Goal: Transaction & Acquisition: Download file/media

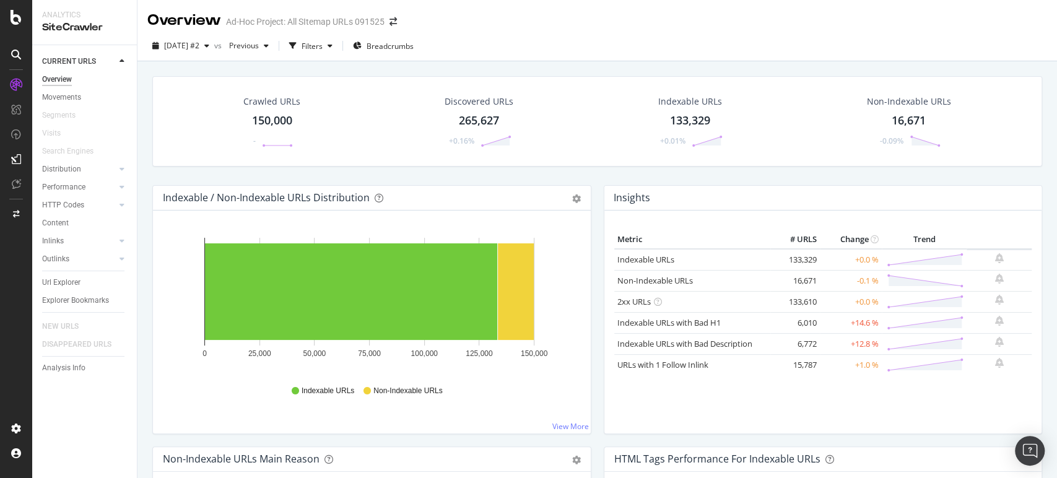
click at [899, 115] on div "16,671" at bounding box center [909, 121] width 34 height 16
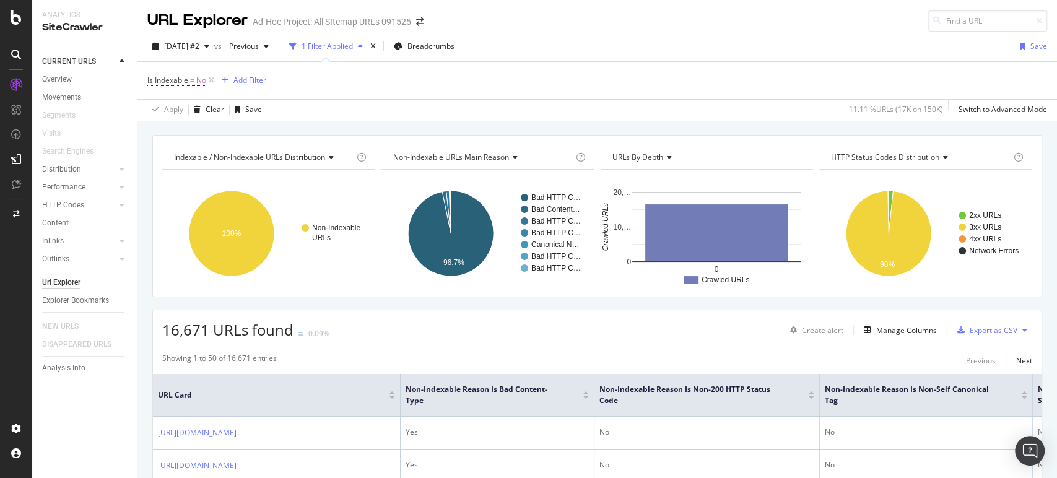
click at [246, 77] on div "Add Filter" at bounding box center [249, 80] width 33 height 11
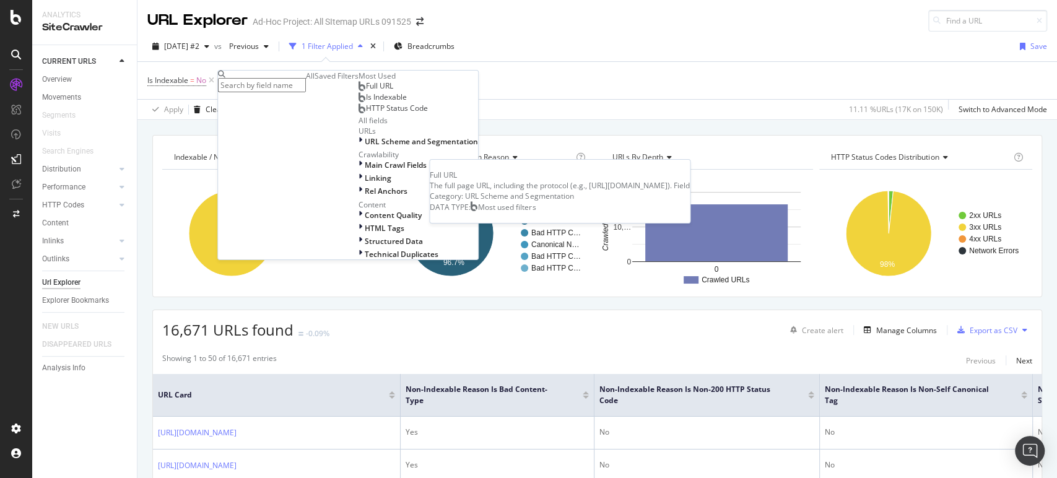
click at [359, 91] on div "Full URL" at bounding box center [376, 86] width 35 height 10
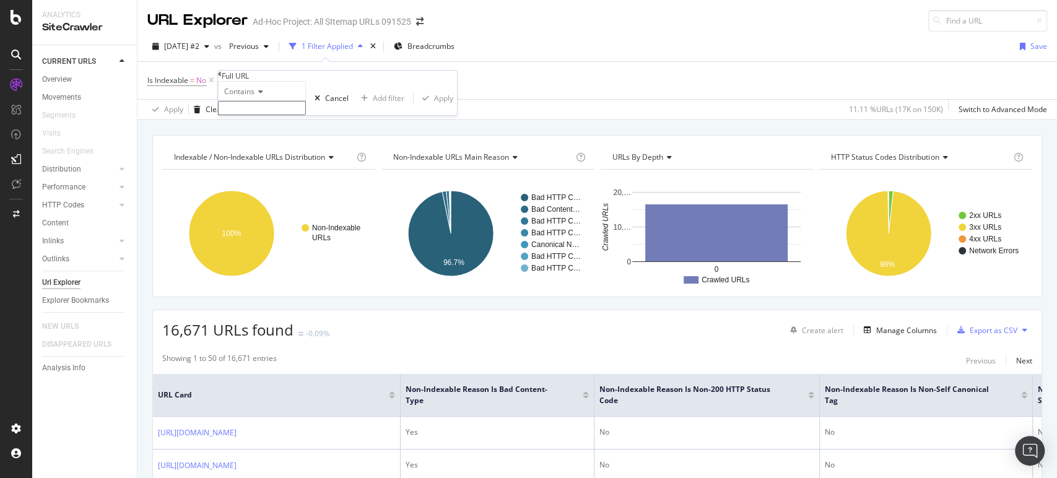
click at [261, 95] on icon at bounding box center [258, 91] width 9 height 7
click at [269, 204] on span "Doesn't contain" at bounding box center [249, 199] width 54 height 11
click at [272, 115] on input "text" at bounding box center [262, 108] width 88 height 14
type input "marketingassets"
click at [434, 107] on div "Apply" at bounding box center [443, 102] width 19 height 11
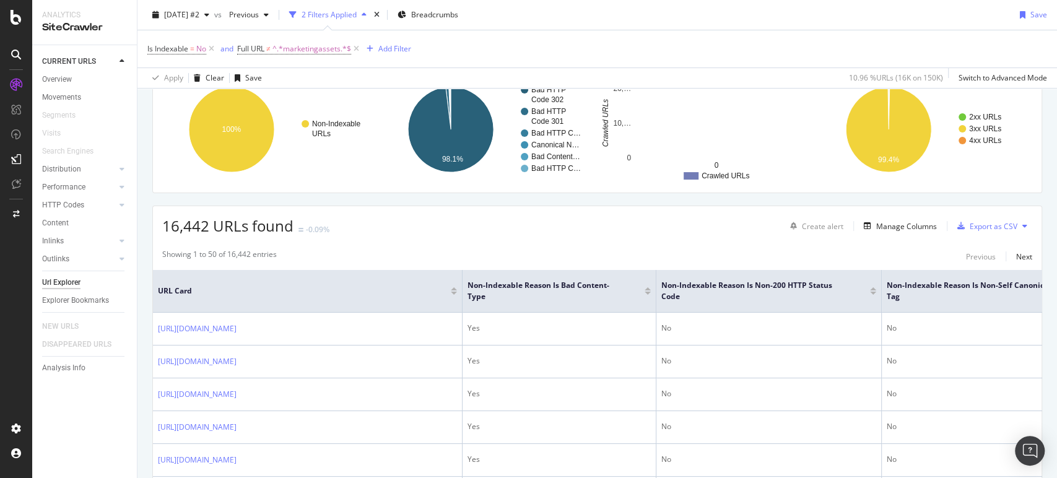
scroll to position [206, 0]
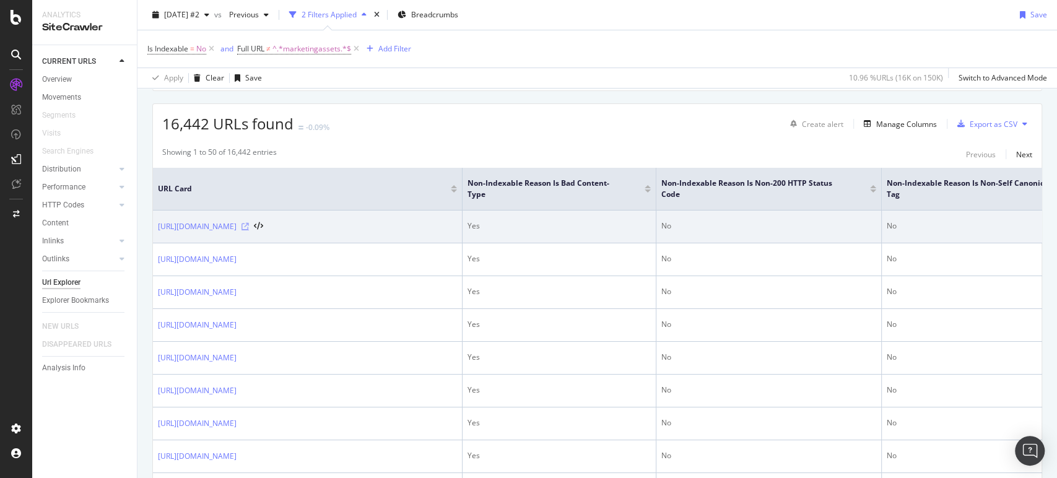
click at [249, 230] on icon at bounding box center [244, 226] width 7 height 7
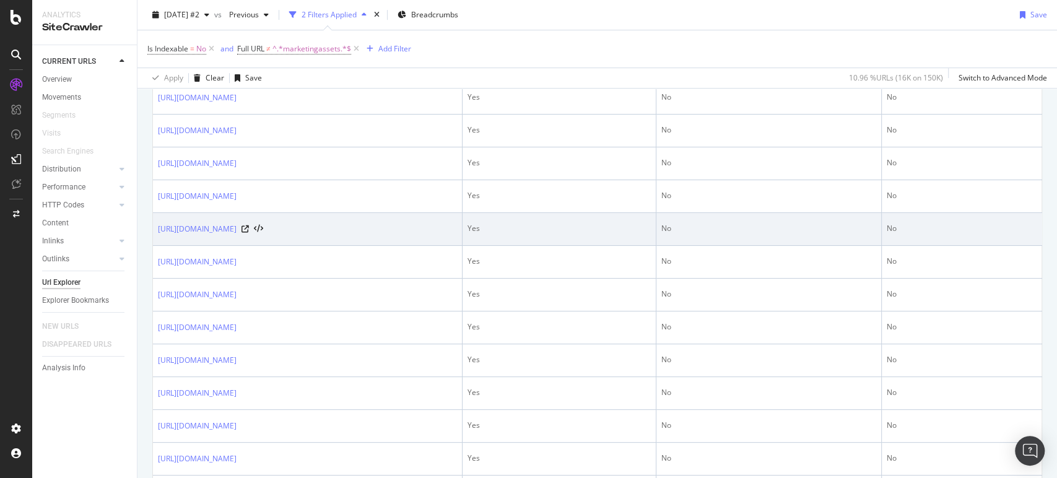
scroll to position [69, 0]
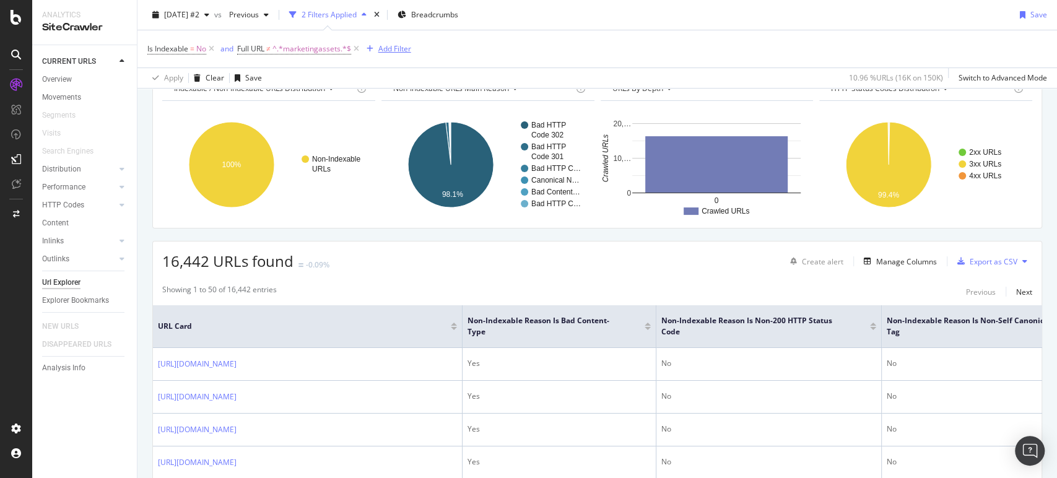
click at [396, 48] on div "Add Filter" at bounding box center [394, 48] width 33 height 11
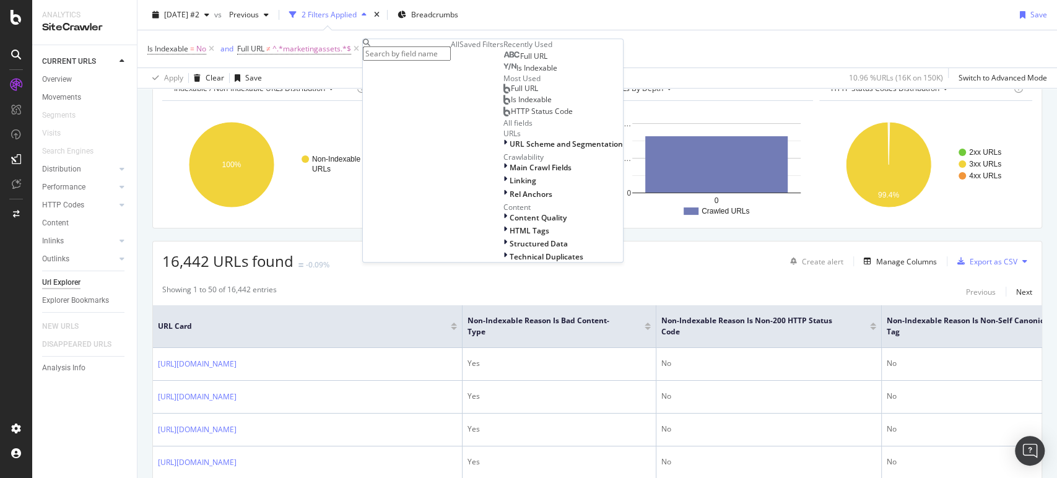
click at [520, 61] on span "Full URL" at bounding box center [533, 56] width 27 height 11
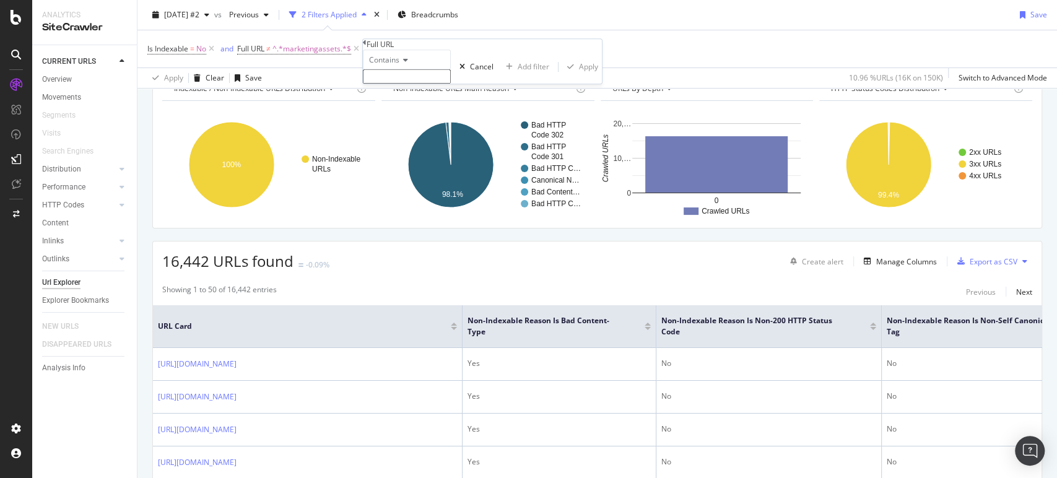
click at [396, 65] on span "Contains" at bounding box center [384, 59] width 30 height 11
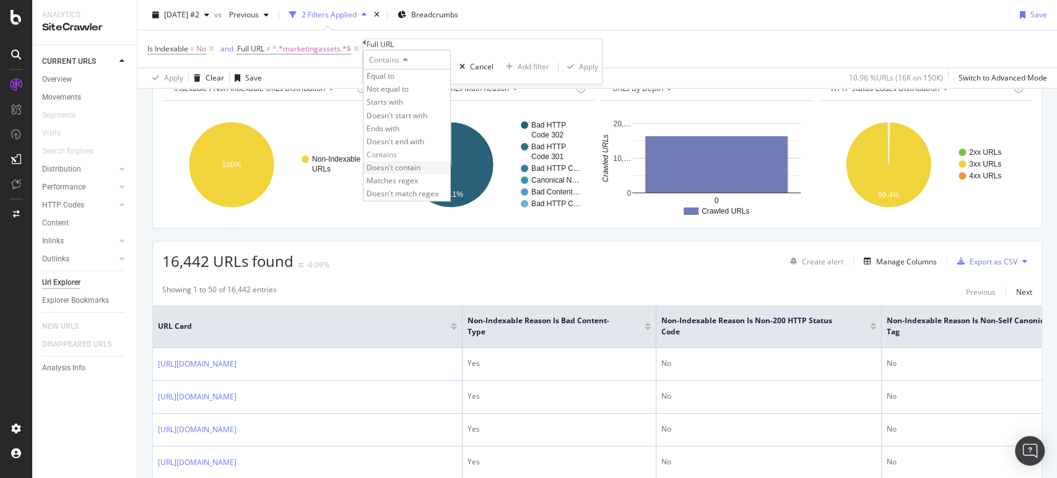
click at [431, 174] on div "Doesn't contain" at bounding box center [406, 167] width 87 height 13
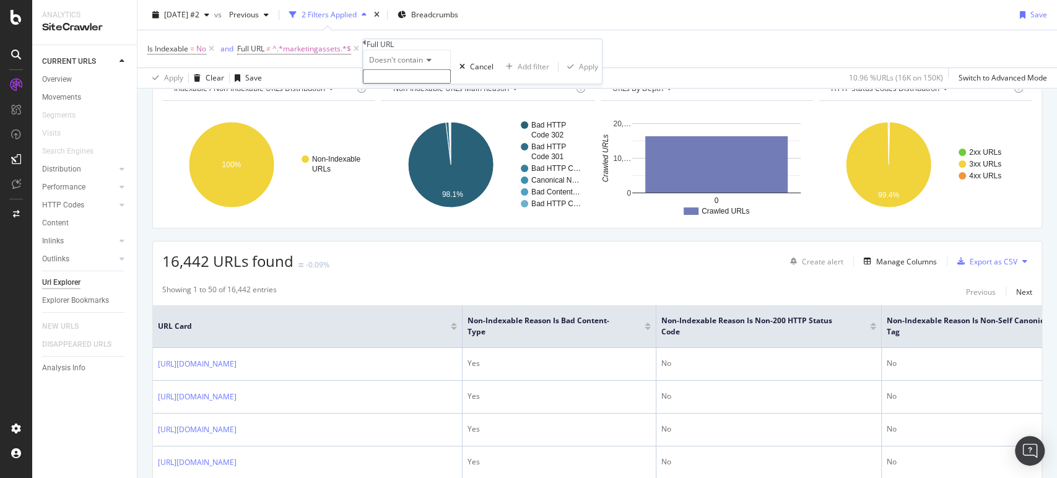
click at [415, 84] on input "text" at bounding box center [407, 76] width 88 height 14
type input "[DOMAIN_NAME]"
click at [579, 76] on div "Apply" at bounding box center [588, 70] width 19 height 11
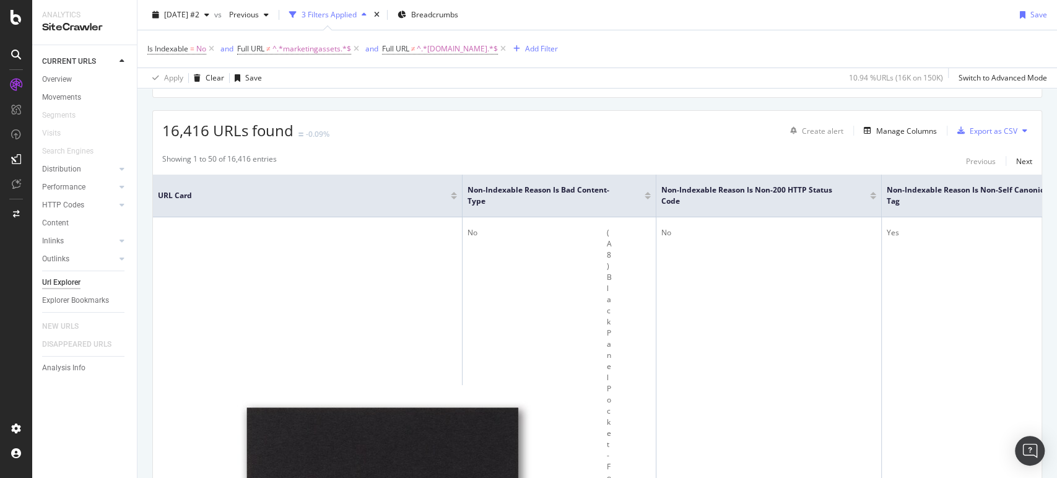
scroll to position [206, 0]
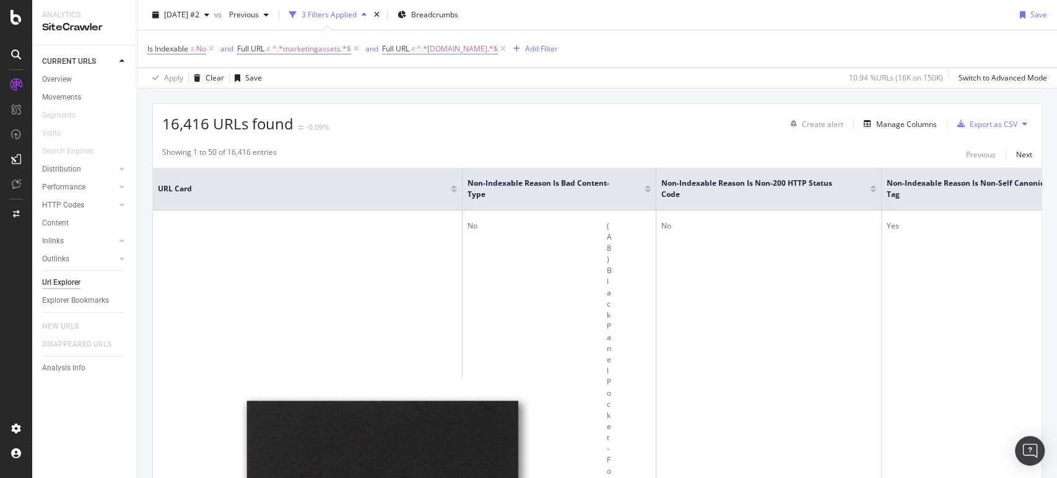
click at [357, 48] on icon at bounding box center [356, 49] width 11 height 12
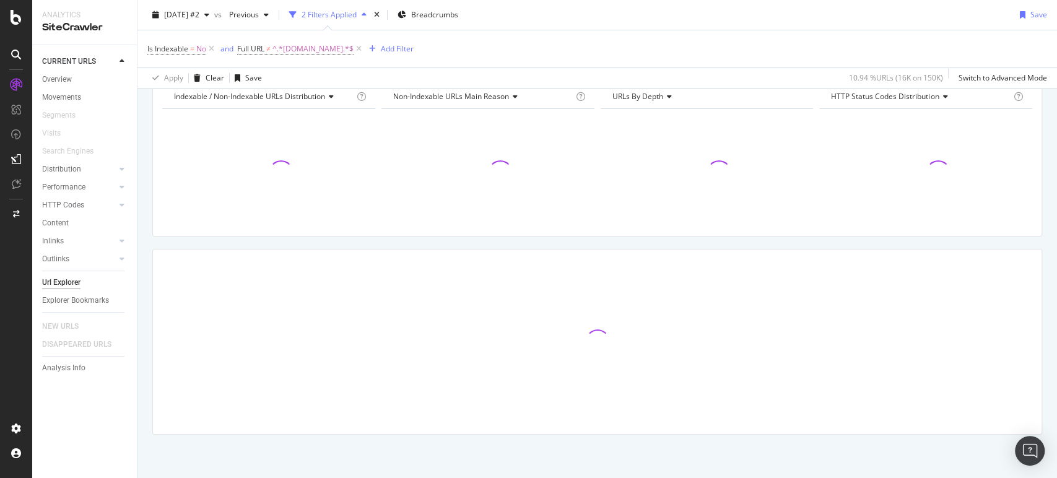
scroll to position [59, 0]
click at [354, 47] on icon at bounding box center [359, 49] width 11 height 12
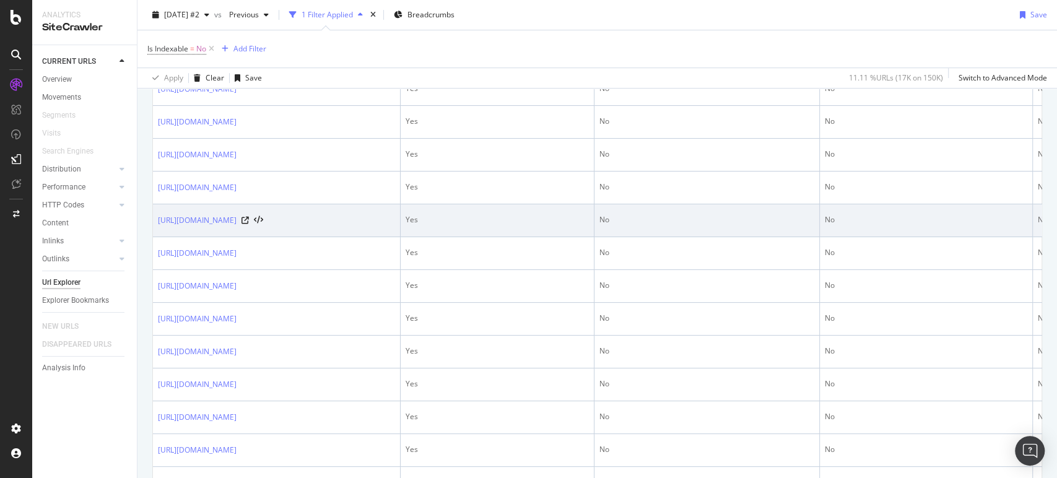
scroll to position [275, 0]
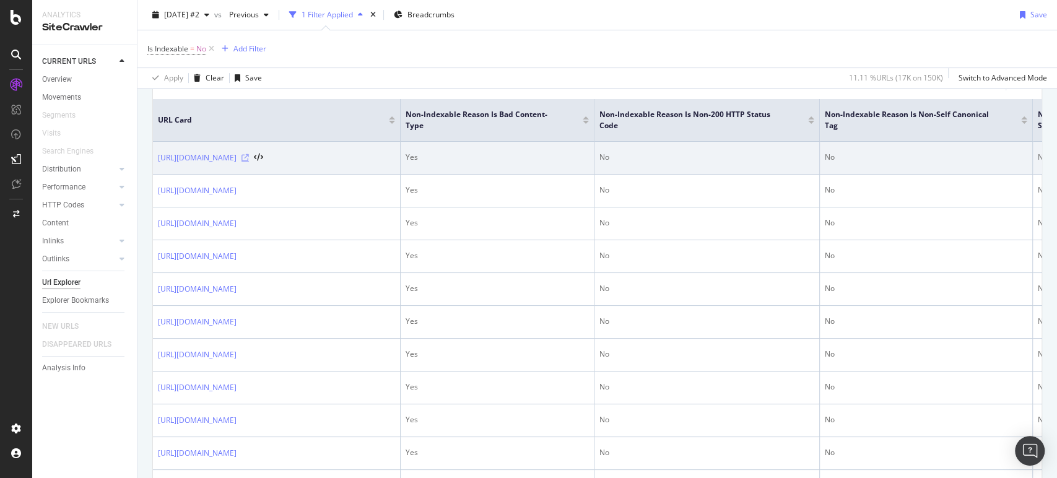
click at [249, 162] on icon at bounding box center [244, 157] width 7 height 7
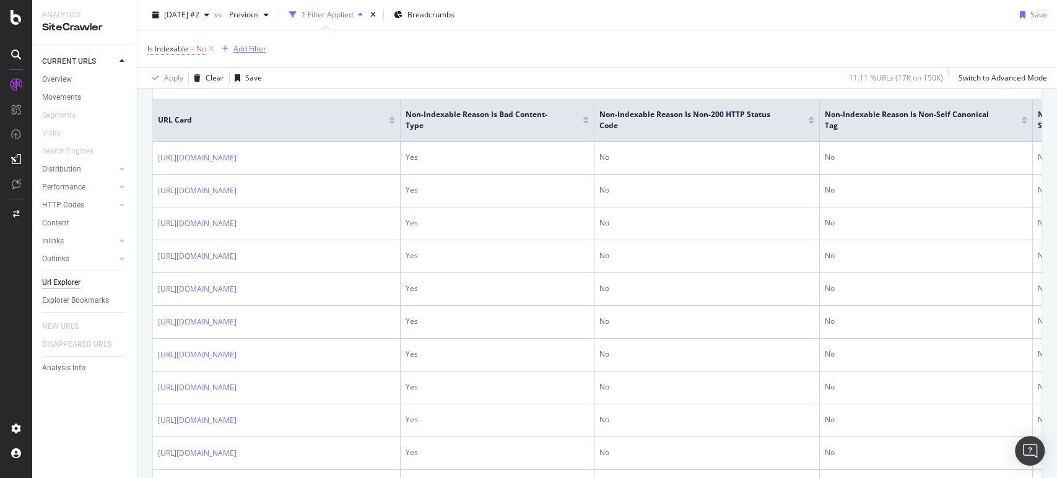
click at [248, 43] on div "Add Filter" at bounding box center [249, 48] width 33 height 11
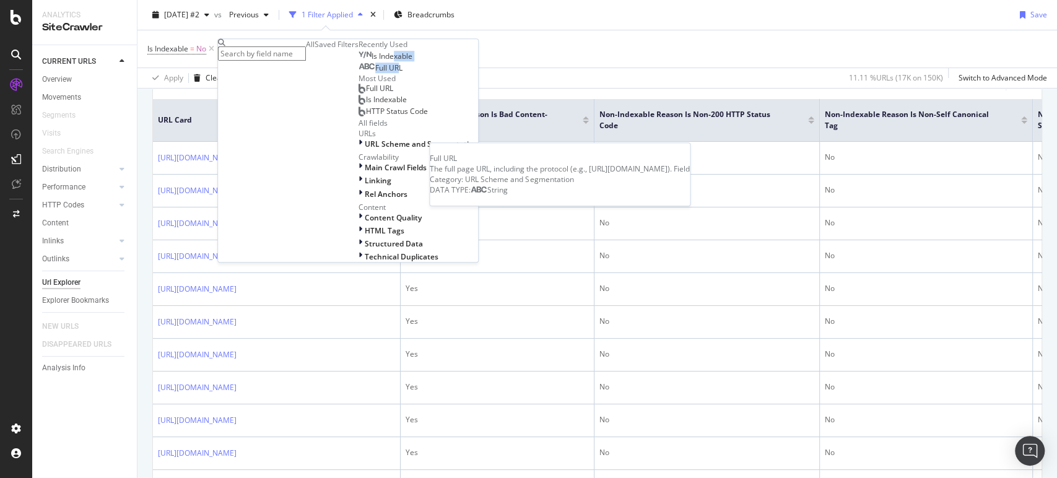
drag, startPoint x: 277, startPoint y: 137, endPoint x: 277, endPoint y: 153, distance: 16.1
click at [359, 73] on div "Is Indexable Full URL Full URL The full page URL, including the protocol (e.g.,…" at bounding box center [419, 62] width 120 height 24
click at [375, 73] on span "Full URL" at bounding box center [388, 68] width 27 height 11
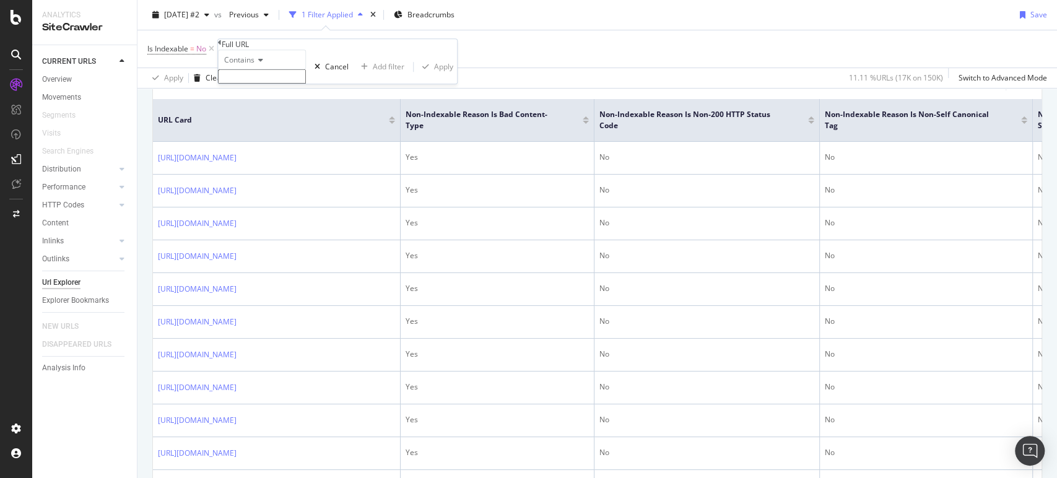
click at [254, 65] on span "Contains" at bounding box center [239, 59] width 30 height 11
click at [269, 173] on span "Doesn't contain" at bounding box center [249, 167] width 54 height 11
click at [289, 84] on input "text" at bounding box center [262, 76] width 88 height 14
type input "marketingassets"
click at [434, 76] on div "Apply" at bounding box center [443, 70] width 19 height 11
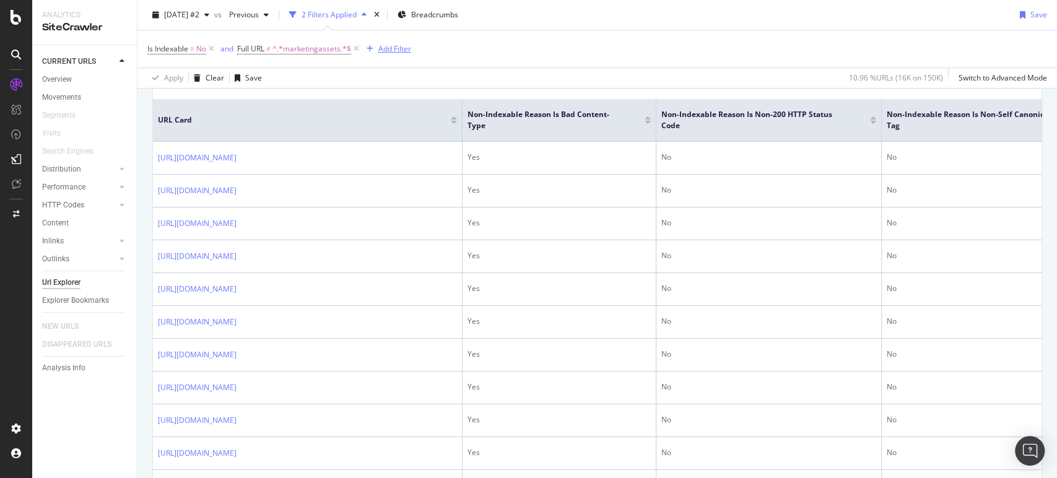
click at [386, 48] on div "Add Filter" at bounding box center [394, 48] width 33 height 11
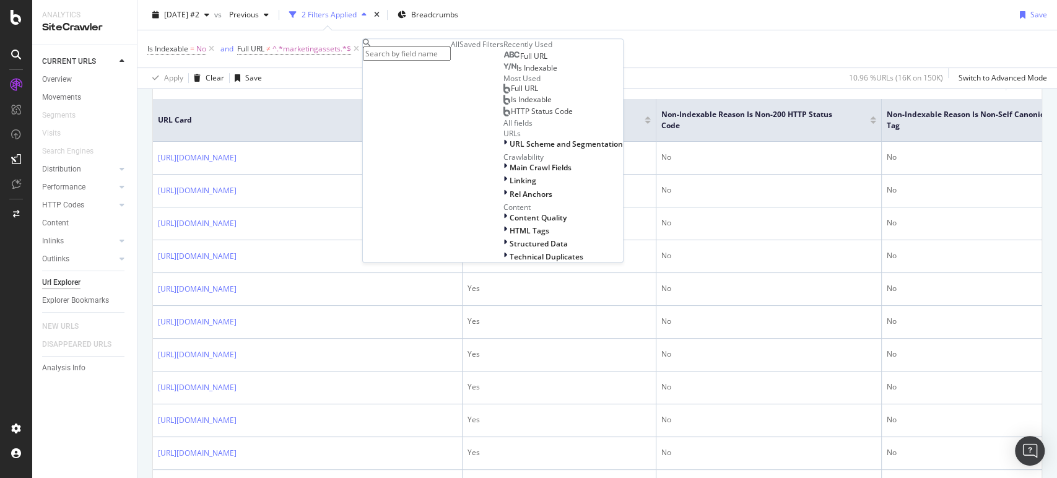
click at [435, 52] on input "text" at bounding box center [407, 53] width 88 height 14
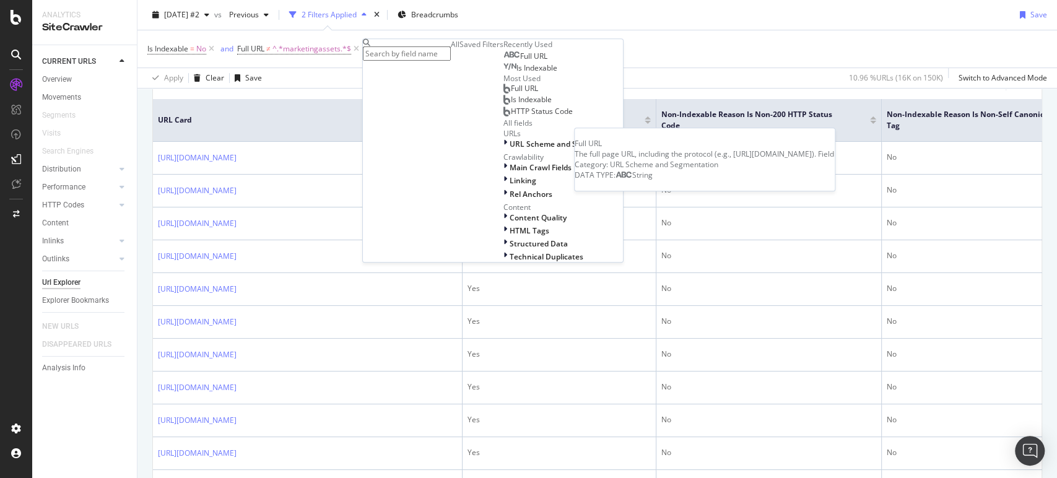
click at [520, 61] on span "Full URL" at bounding box center [533, 56] width 27 height 11
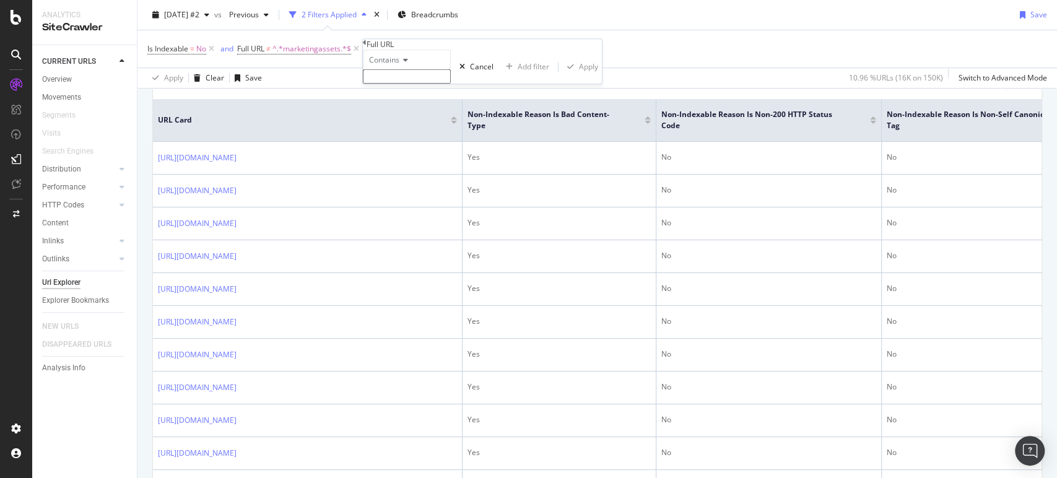
click at [406, 64] on icon at bounding box center [403, 59] width 9 height 7
click at [420, 173] on span "Doesn't contain" at bounding box center [394, 167] width 54 height 11
click at [430, 84] on input "text" at bounding box center [407, 76] width 88 height 14
type input "media.stapl"
click at [579, 76] on div "Apply" at bounding box center [588, 70] width 19 height 11
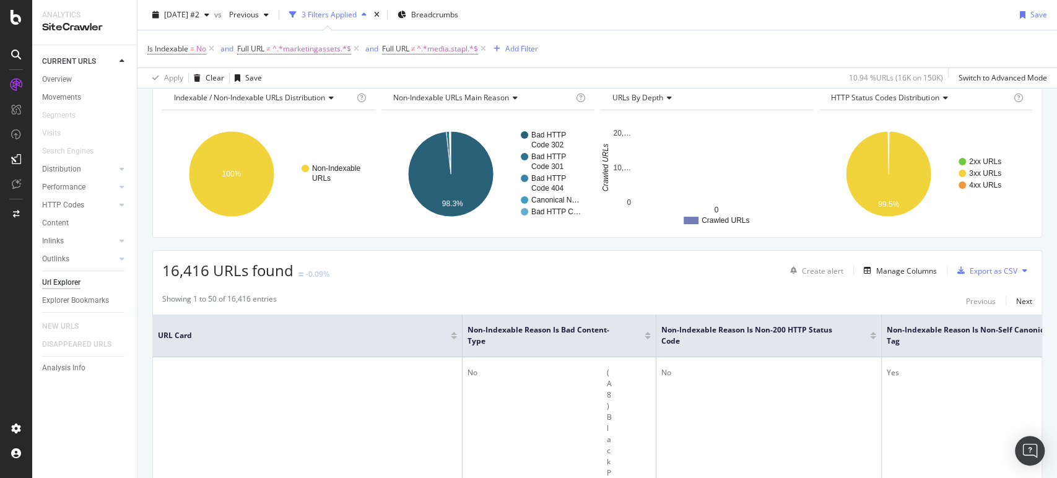
scroll to position [275, 0]
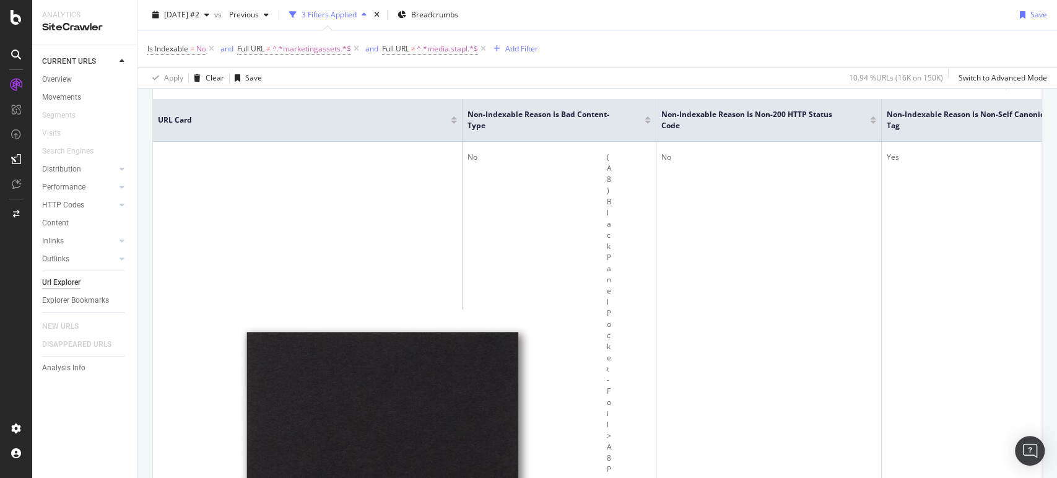
click at [525, 50] on div "Add Filter" at bounding box center [521, 48] width 33 height 11
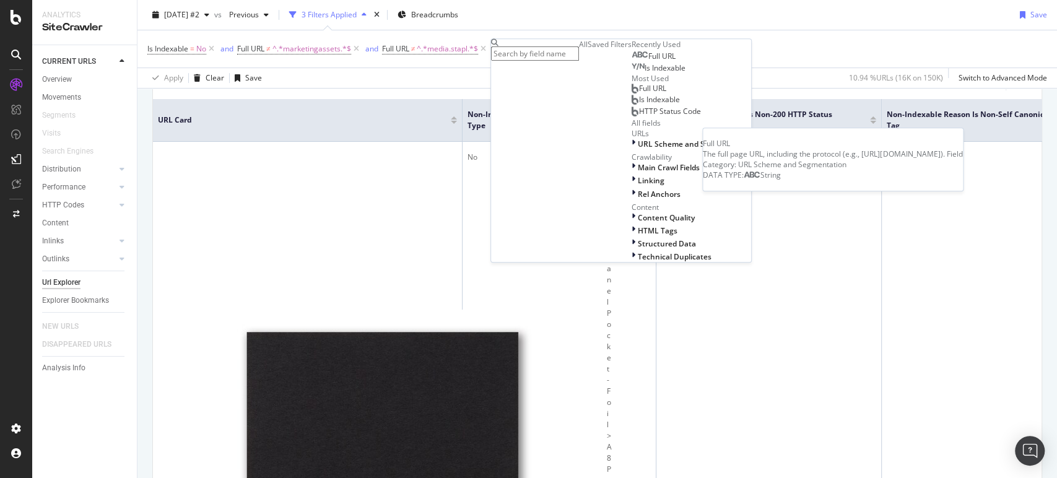
click at [648, 61] on span "Full URL" at bounding box center [661, 56] width 27 height 11
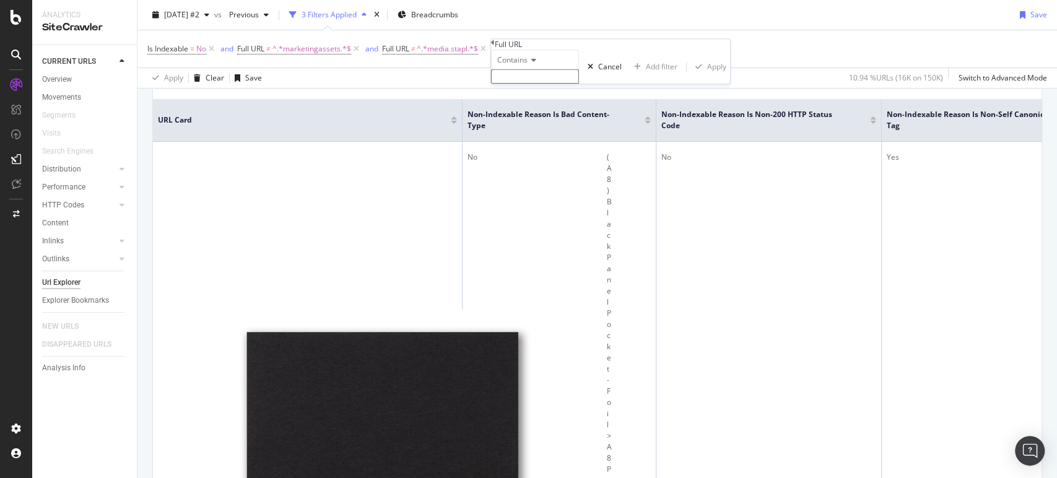
click at [541, 84] on input "text" at bounding box center [535, 76] width 88 height 14
click at [513, 65] on span "Contains" at bounding box center [512, 59] width 30 height 11
click at [547, 173] on span "Doesn't contain" at bounding box center [522, 167] width 54 height 11
click at [525, 84] on input "text" at bounding box center [535, 76] width 88 height 14
type input "[DOMAIN_NAME]"
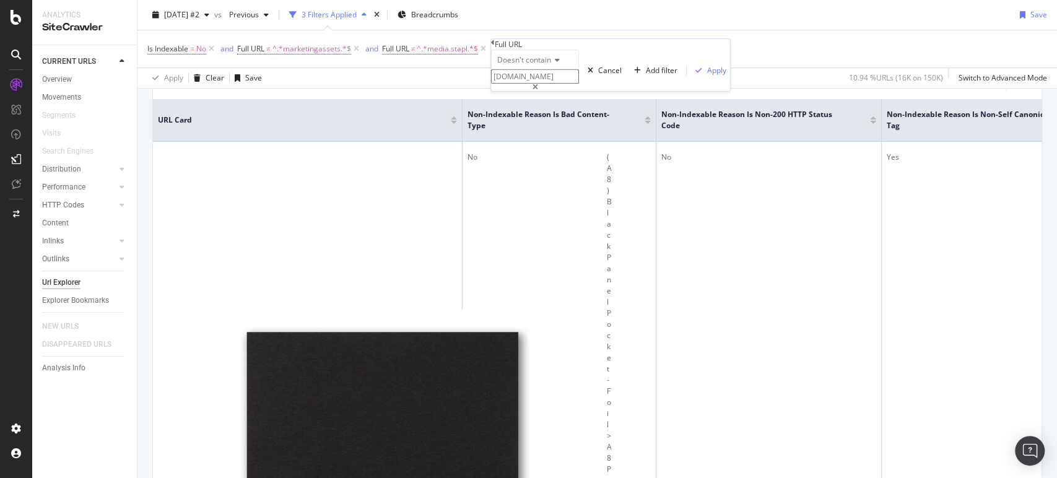
click at [624, 91] on div "Doesn't contain [DOMAIN_NAME] Cancel Add filter Apply" at bounding box center [610, 70] width 239 height 41
click at [707, 76] on div "Apply" at bounding box center [716, 70] width 19 height 11
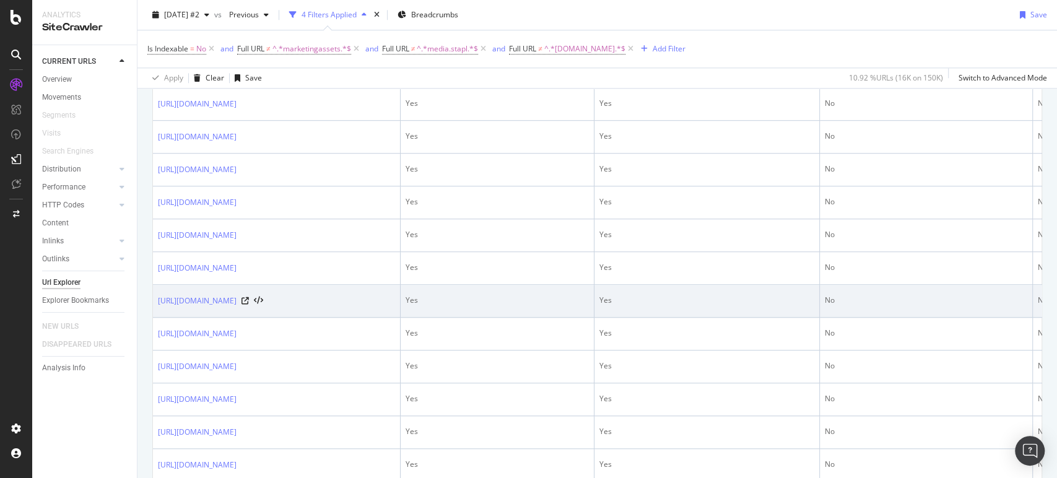
scroll to position [894, 0]
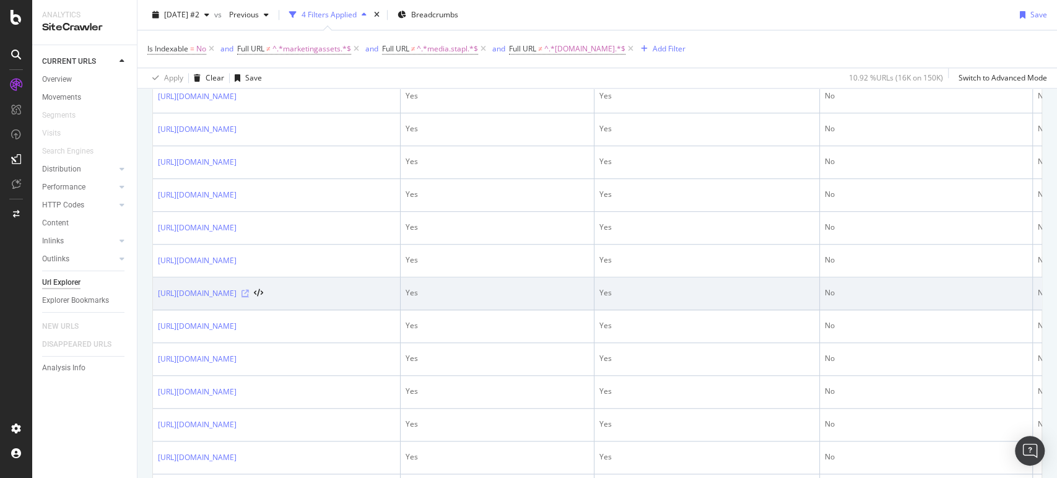
click at [249, 297] on icon at bounding box center [244, 293] width 7 height 7
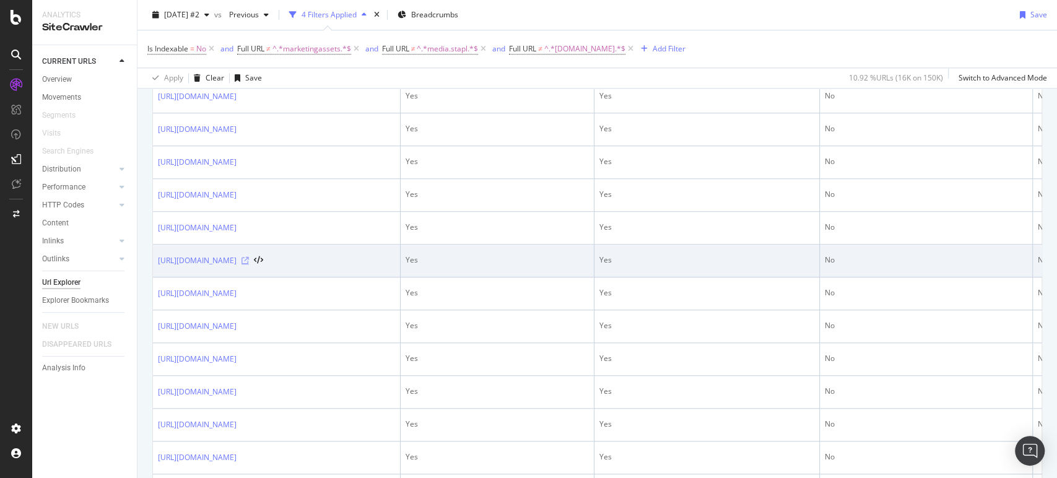
click at [249, 264] on icon at bounding box center [244, 260] width 7 height 7
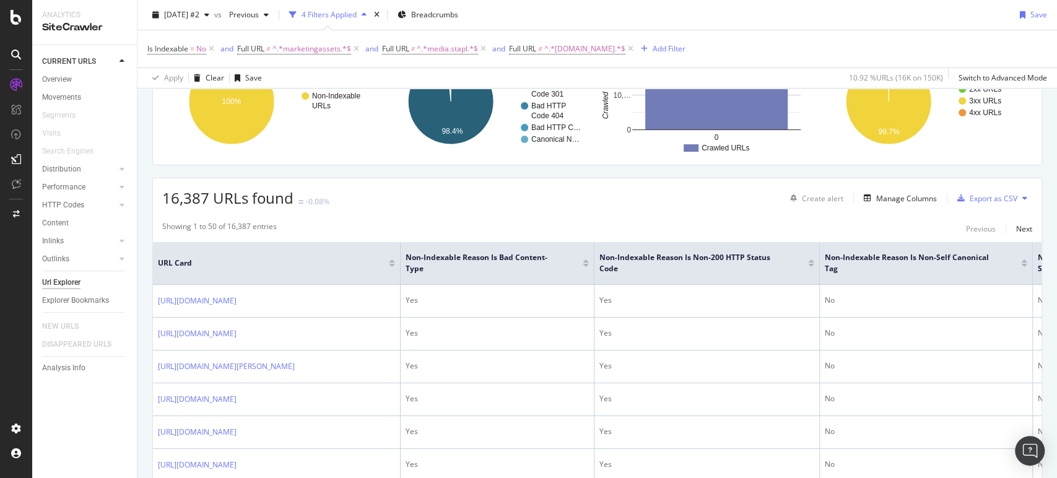
scroll to position [0, 0]
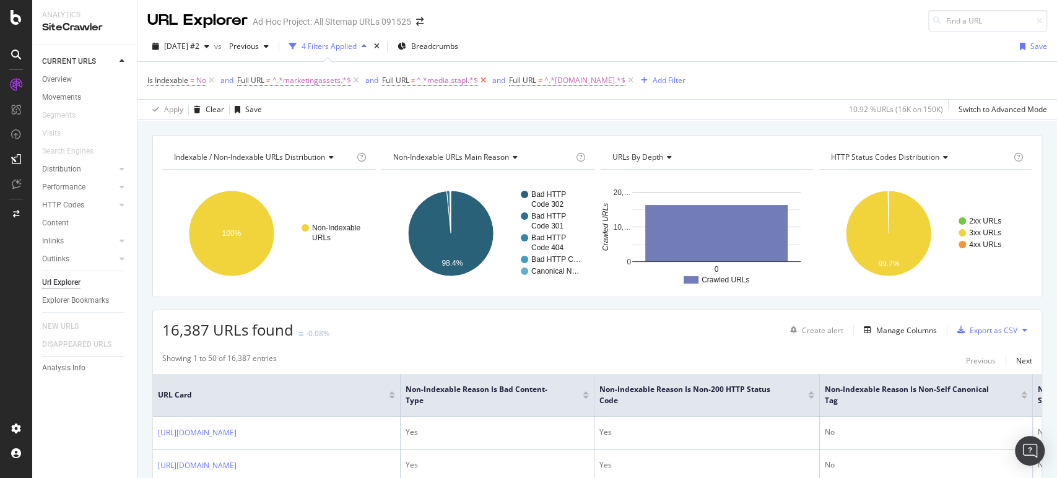
drag, startPoint x: 612, startPoint y: 80, endPoint x: 484, endPoint y: 83, distance: 128.2
click at [625, 80] on icon at bounding box center [630, 80] width 11 height 12
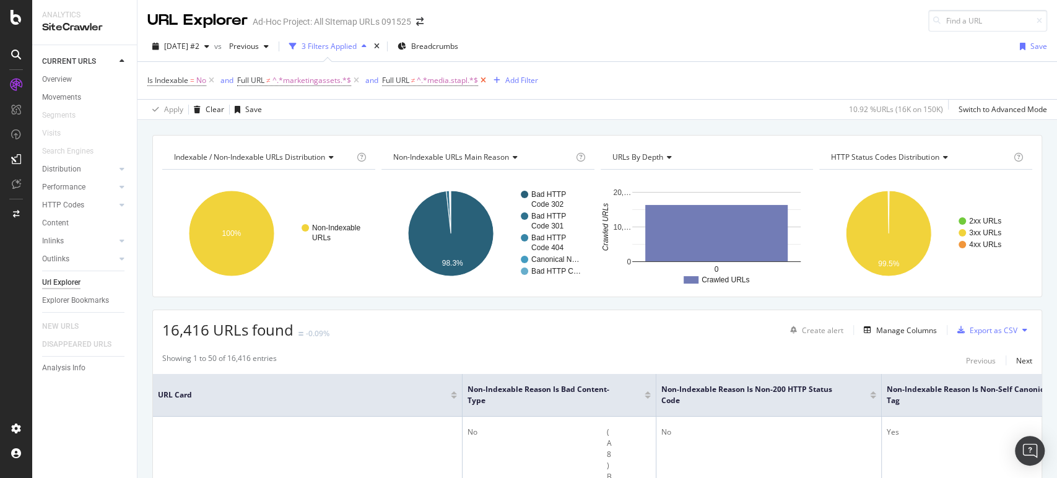
click at [486, 78] on icon at bounding box center [483, 80] width 11 height 12
click at [357, 76] on icon at bounding box center [356, 80] width 11 height 12
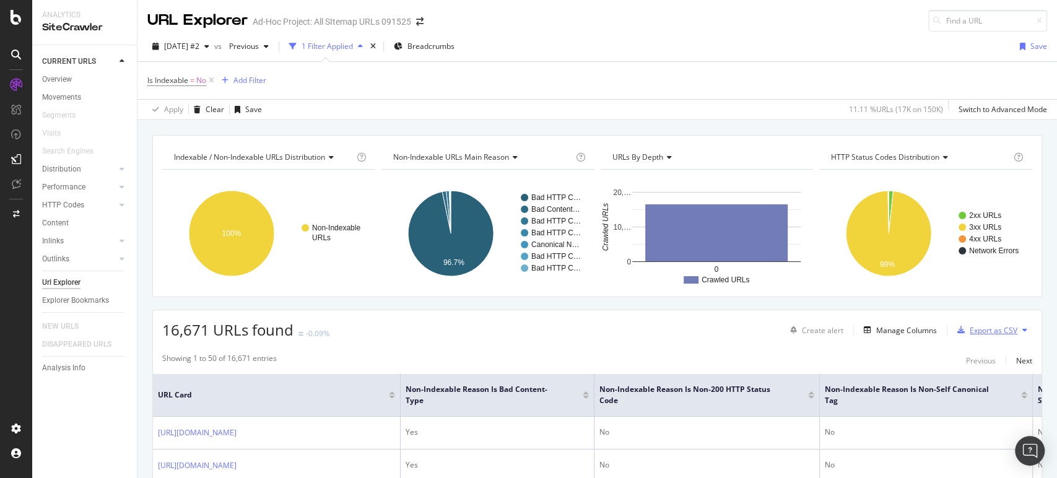
click at [979, 330] on div "Export as CSV" at bounding box center [994, 330] width 48 height 11
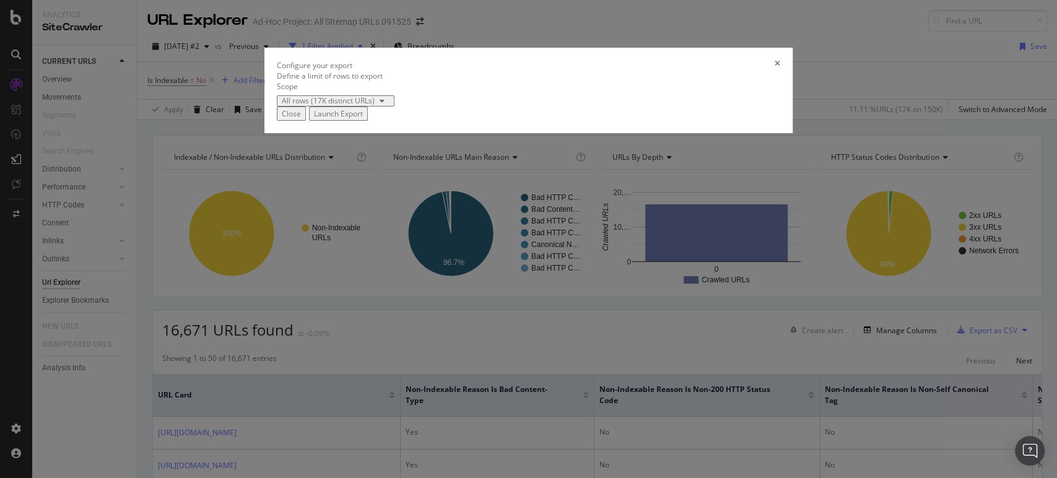
click at [363, 119] on div "Launch Export" at bounding box center [338, 113] width 49 height 11
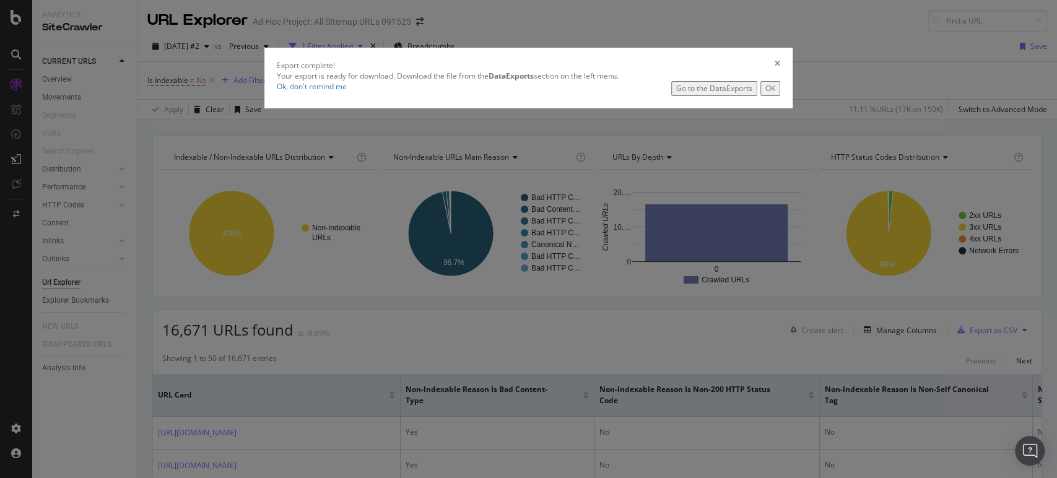
click at [676, 93] on div "Go to the DataExports" at bounding box center [714, 88] width 76 height 11
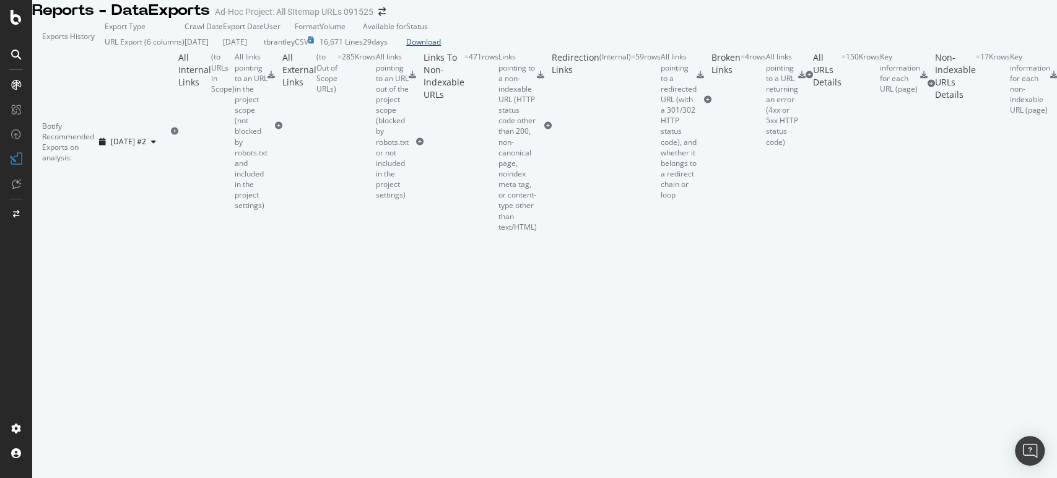
click at [441, 47] on div "Download" at bounding box center [423, 42] width 35 height 11
